Goal: Task Accomplishment & Management: Manage account settings

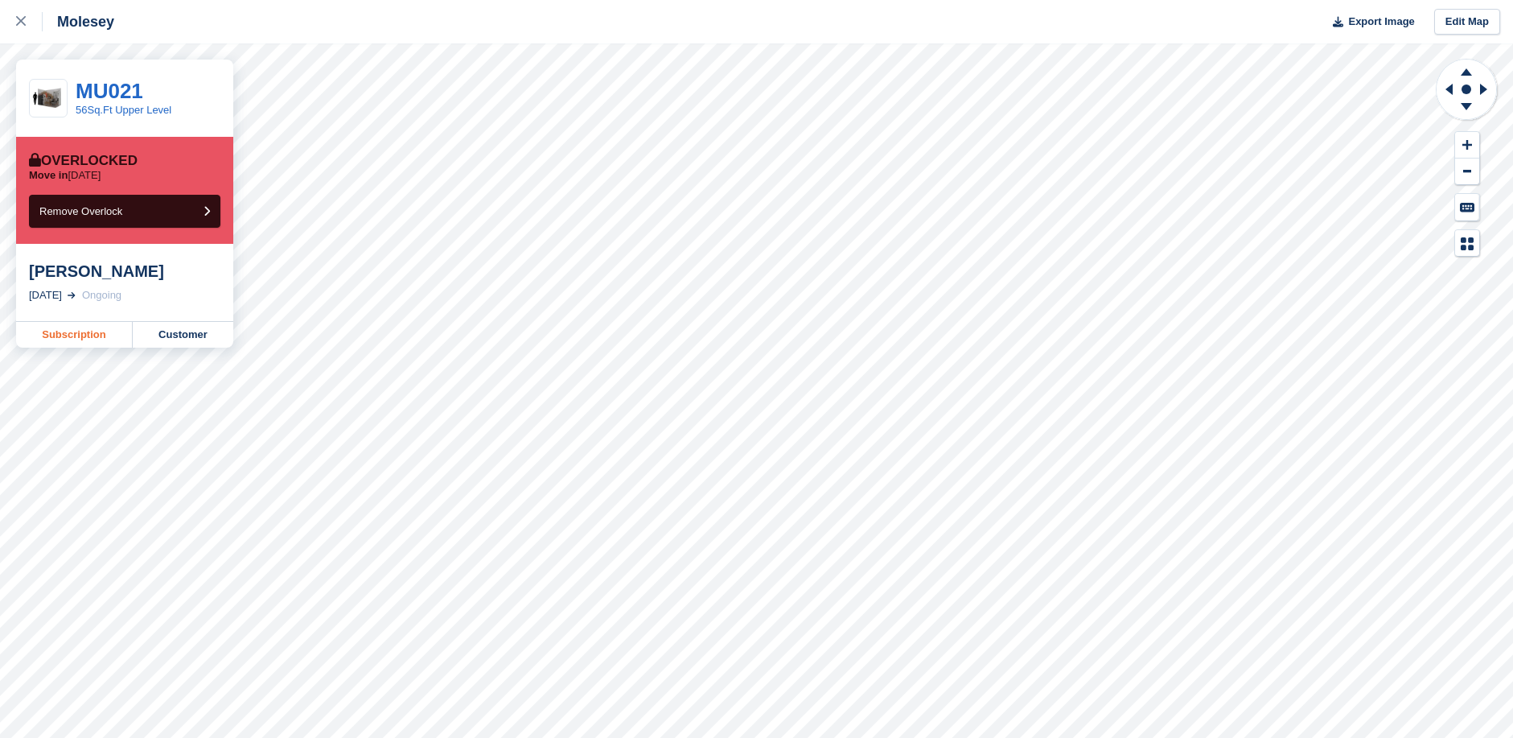
click at [84, 336] on link "Subscription" at bounding box center [74, 335] width 117 height 26
